Goal: Find specific page/section: Find specific page/section

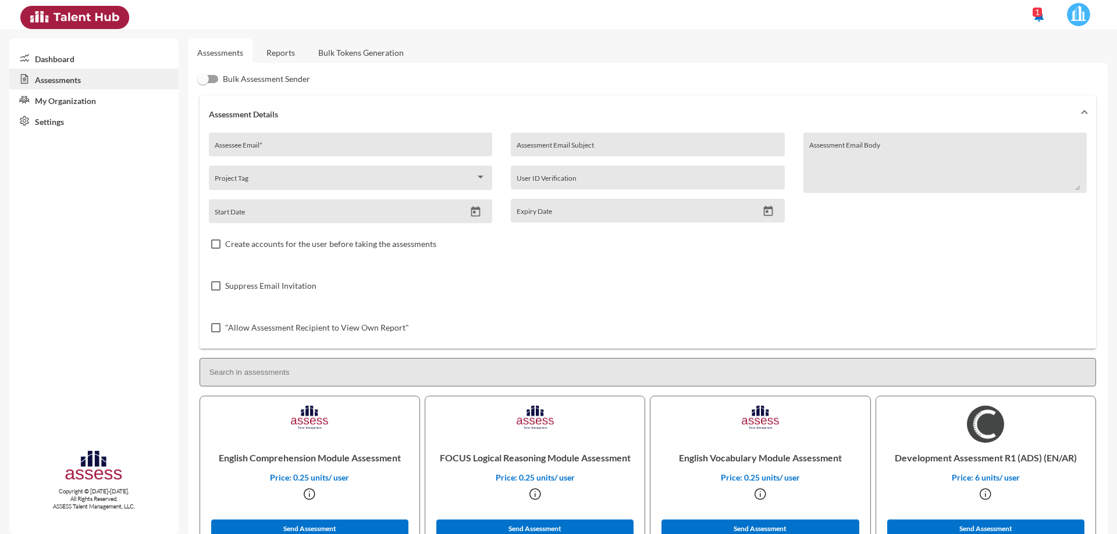
click at [275, 56] on link "Reports" at bounding box center [280, 52] width 47 height 28
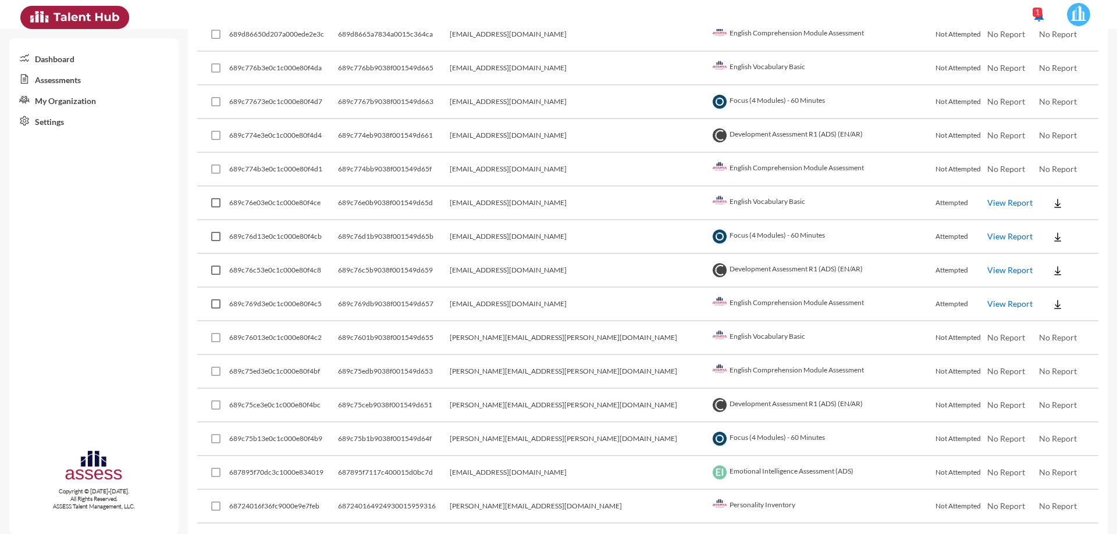
scroll to position [349, 0]
